Goal: Task Accomplishment & Management: Manage account settings

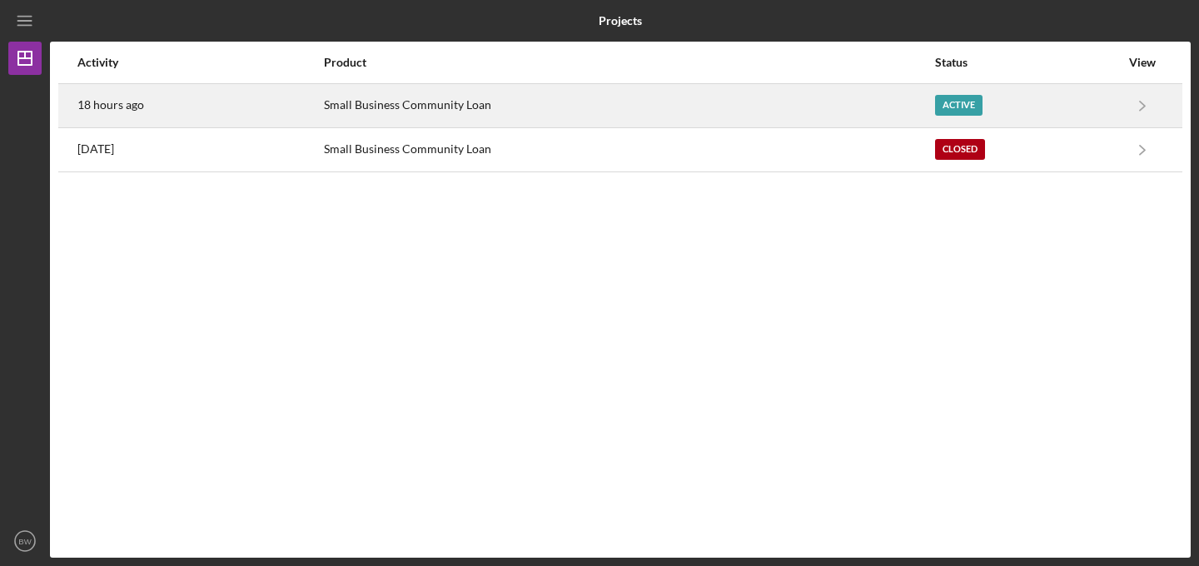
click at [522, 108] on div "Small Business Community Loan" at bounding box center [629, 106] width 610 height 42
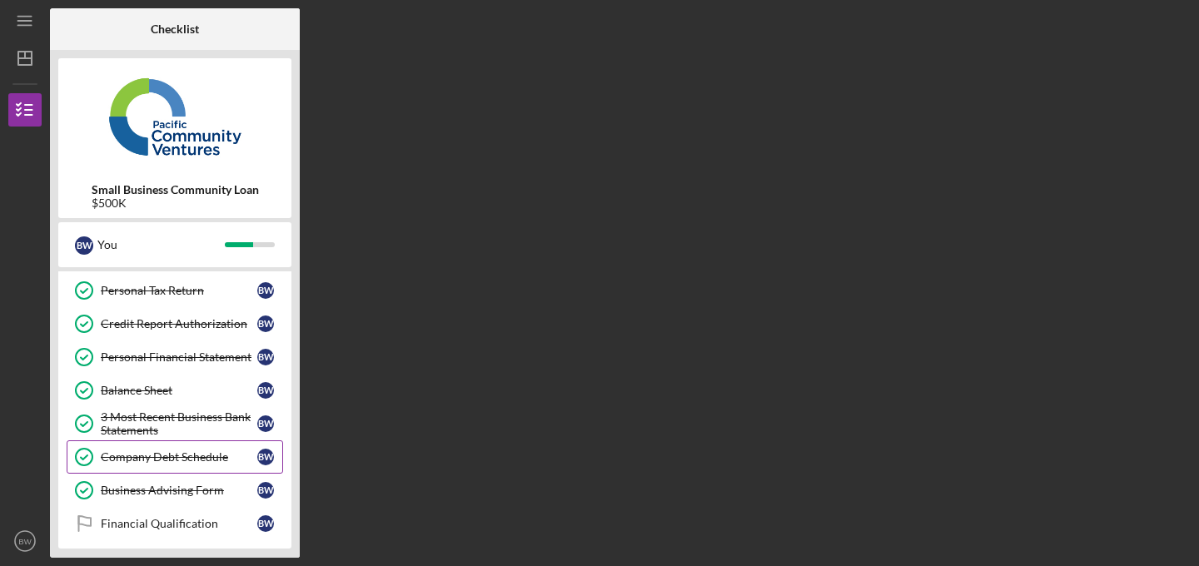
scroll to position [318, 0]
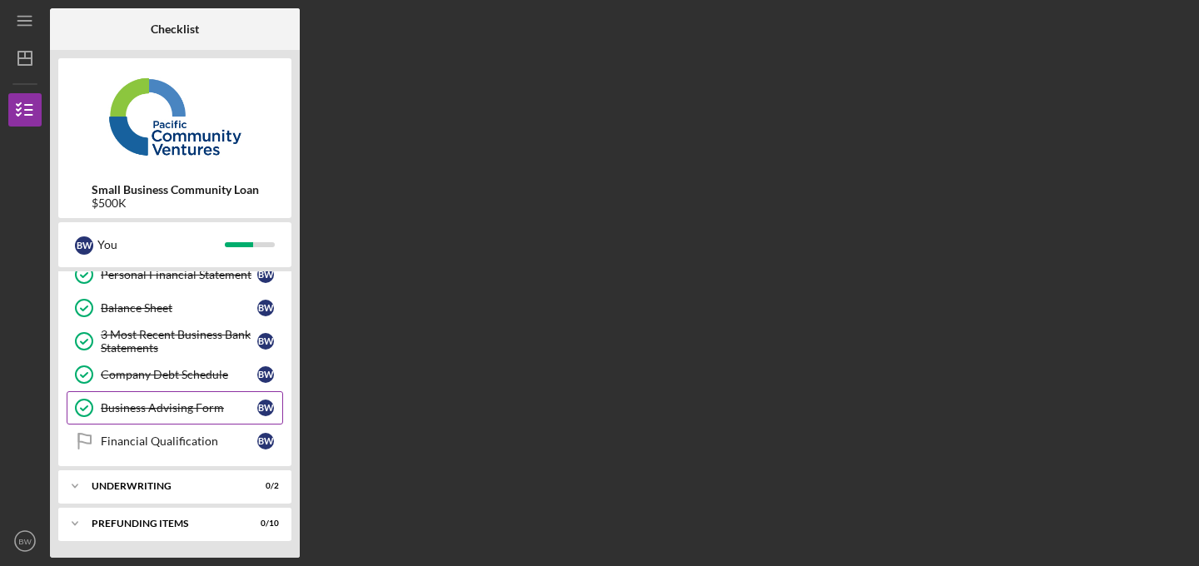
click at [178, 410] on div "Business Advising Form" at bounding box center [179, 407] width 157 height 13
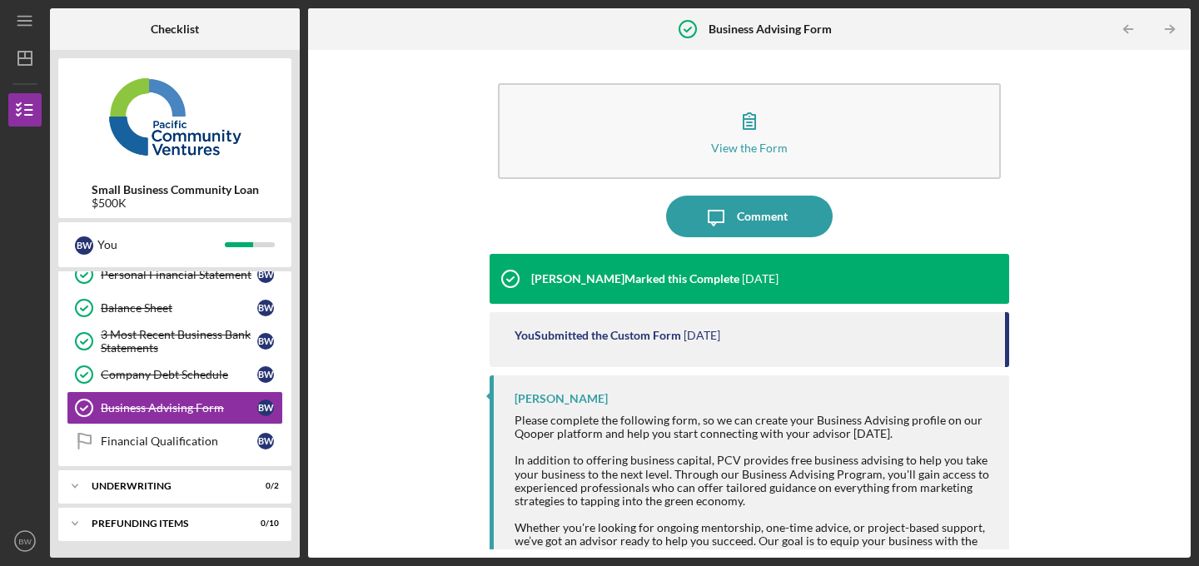
scroll to position [32, 0]
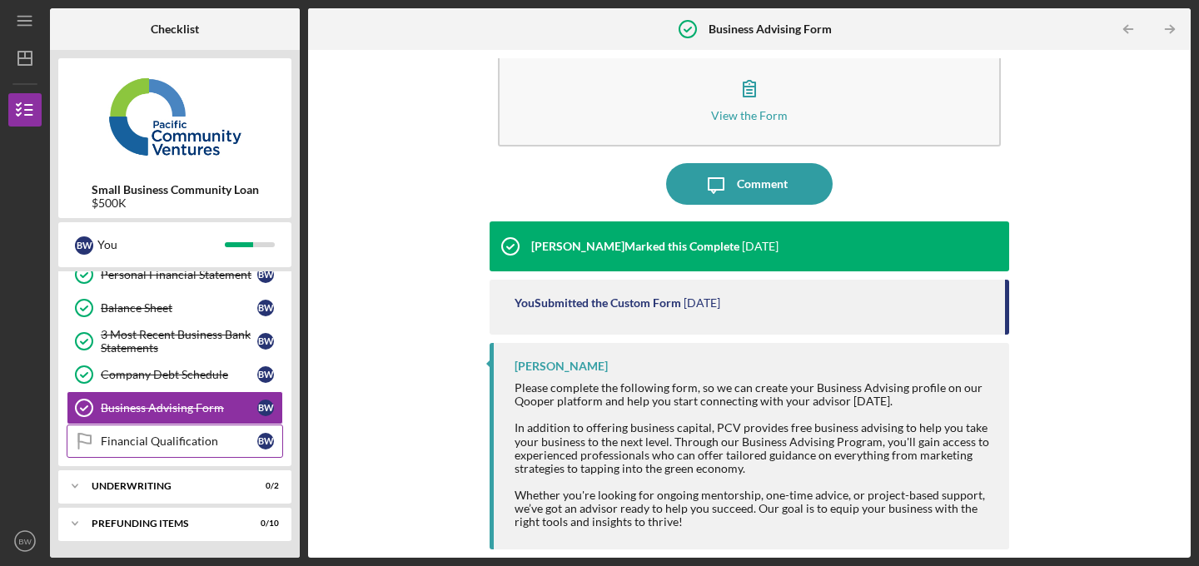
click at [183, 441] on div "Financial Qualification" at bounding box center [179, 441] width 157 height 13
